Goal: Transaction & Acquisition: Purchase product/service

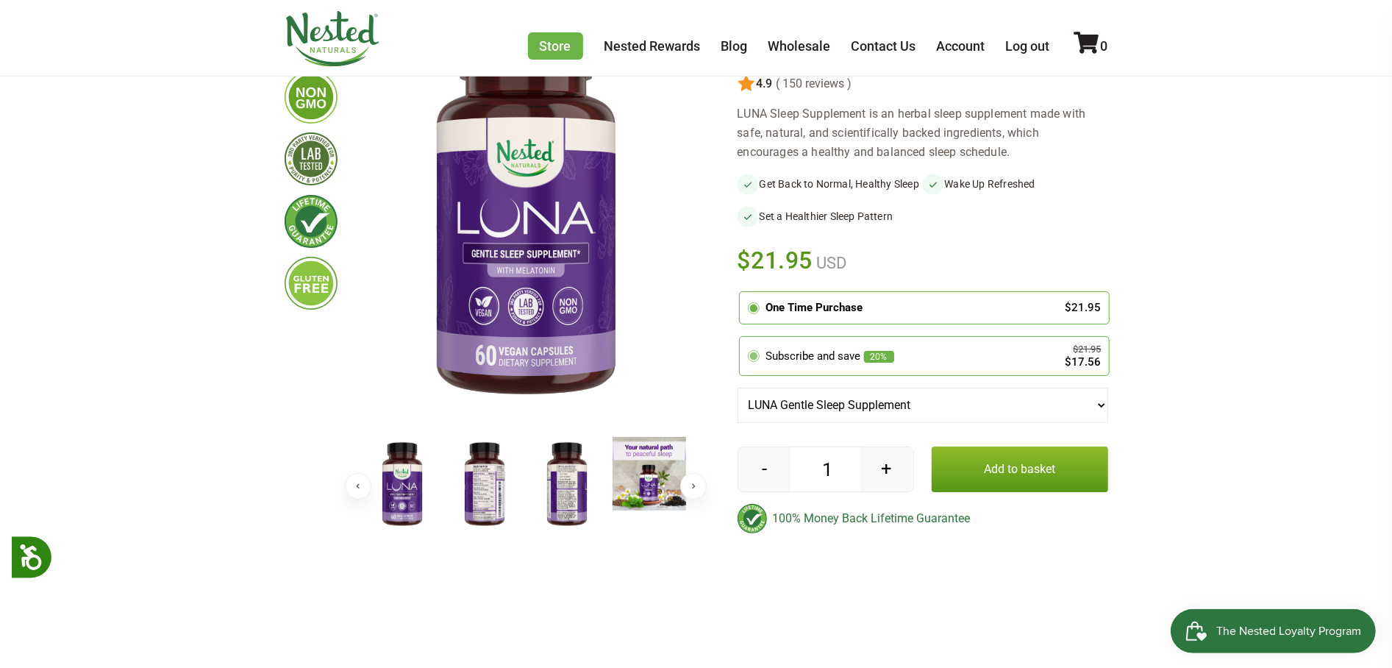
scroll to position [201, 0]
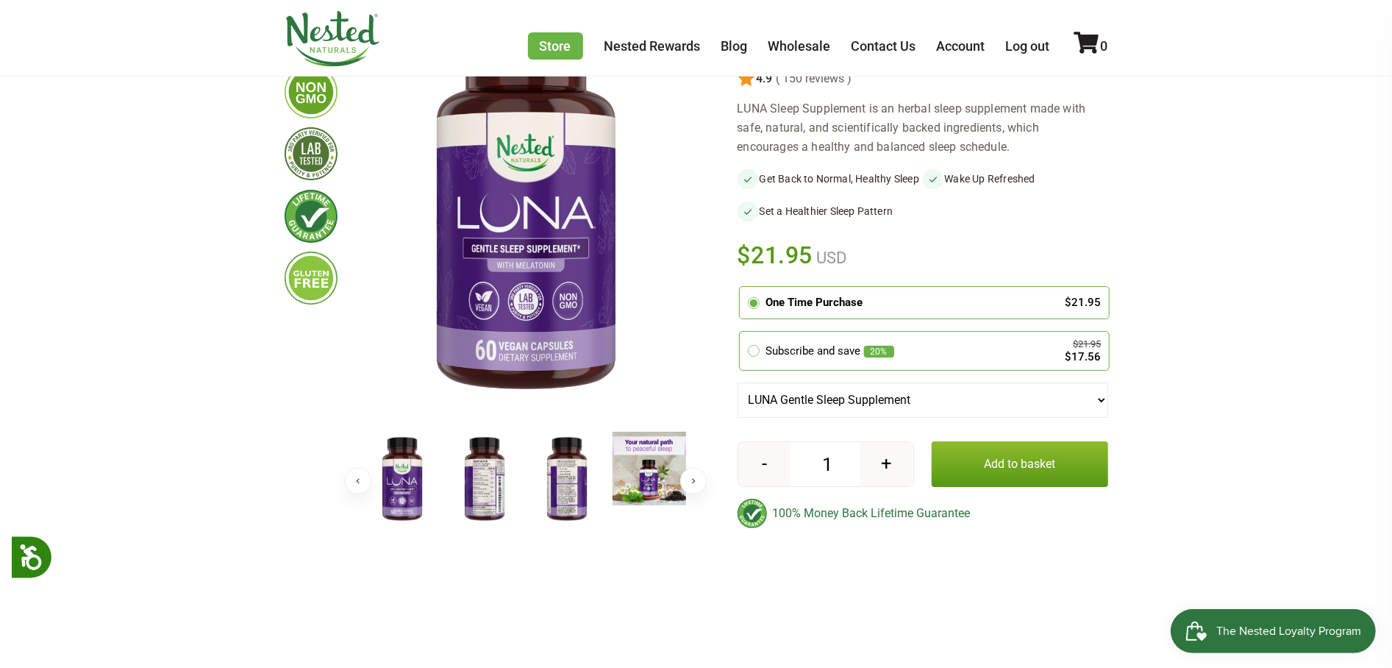
click at [999, 487] on button "Add to basket" at bounding box center [1020, 464] width 176 height 46
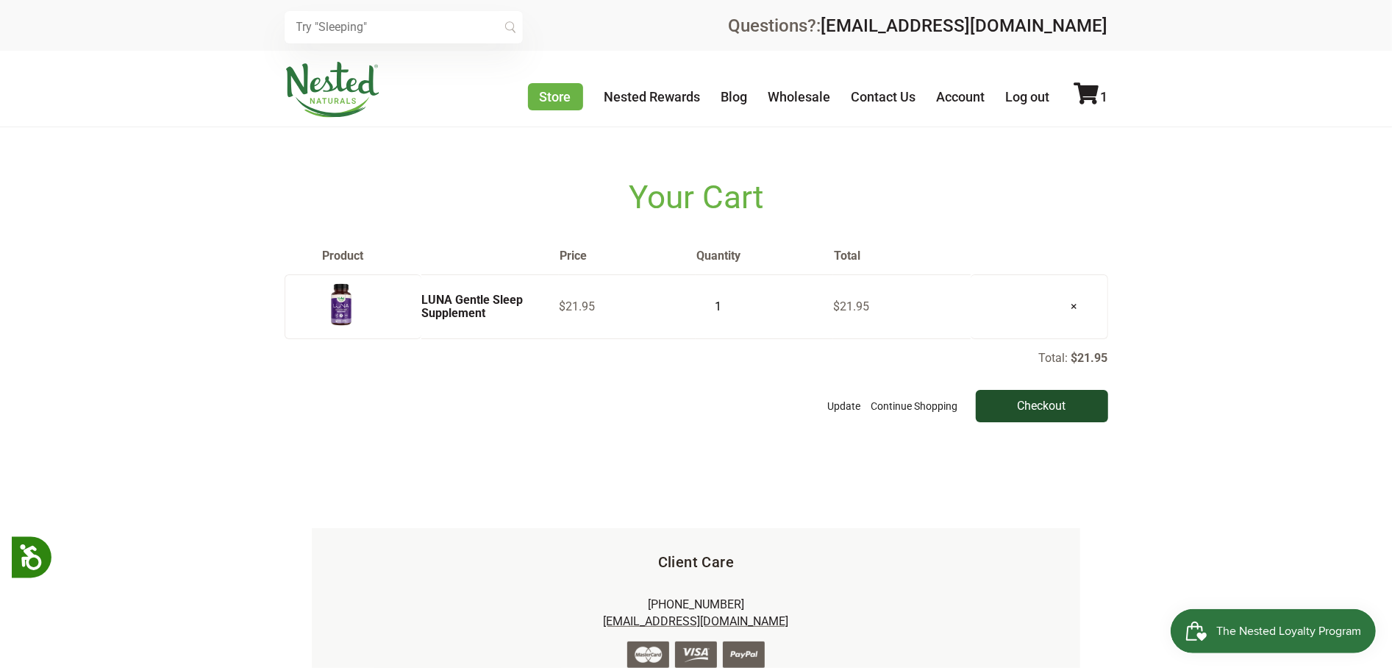
click at [1023, 410] on input "Checkout" at bounding box center [1042, 406] width 132 height 32
click at [1075, 399] on input "Checkout" at bounding box center [1042, 406] width 132 height 32
